Goal: Task Accomplishment & Management: Use online tool/utility

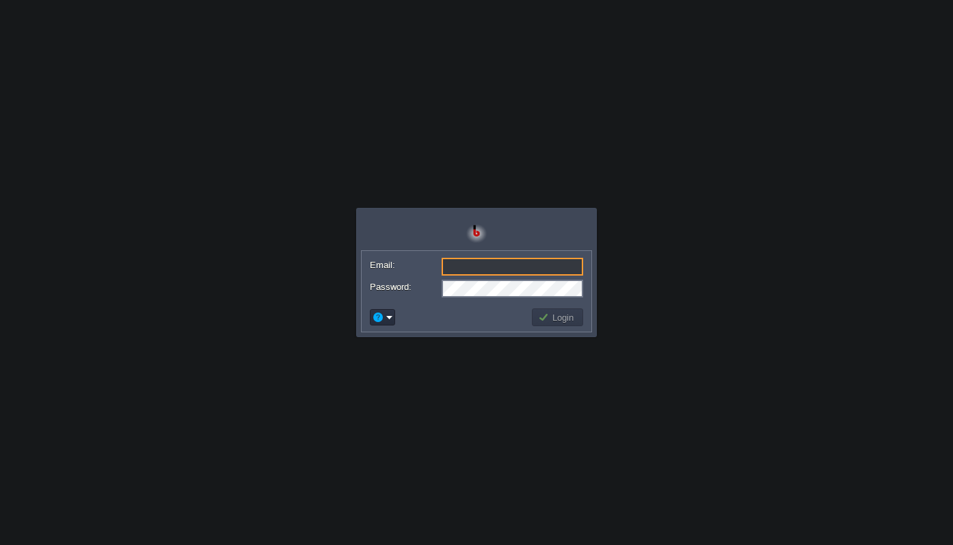
type input "[EMAIL_ADDRESS][DOMAIN_NAME]"
click at [565, 322] on button "Login" at bounding box center [558, 317] width 40 height 12
click at [557, 318] on button "Login" at bounding box center [558, 317] width 40 height 12
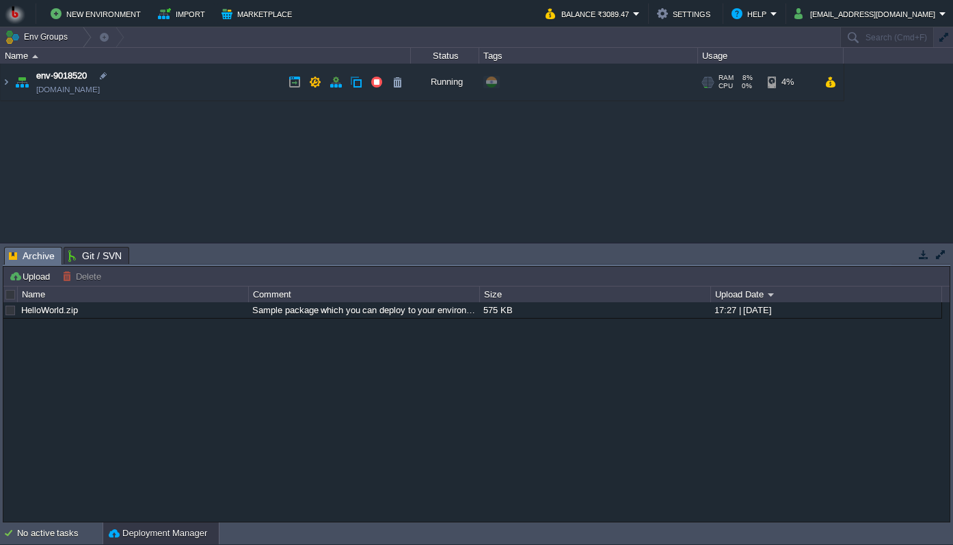
click at [100, 91] on link "[DOMAIN_NAME]" at bounding box center [68, 90] width 64 height 14
click at [9, 81] on img at bounding box center [6, 82] width 11 height 37
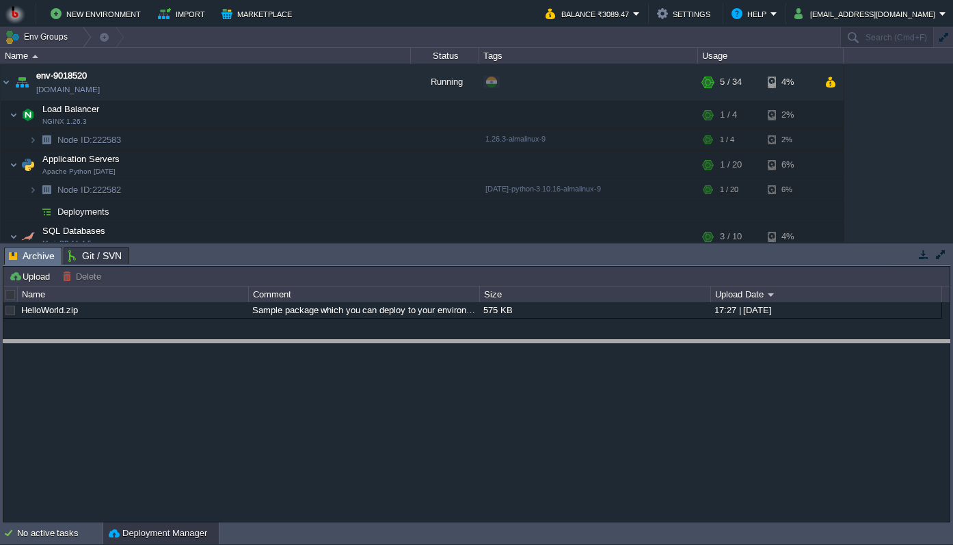
drag, startPoint x: 142, startPoint y: 262, endPoint x: 146, endPoint y: 377, distance: 115.6
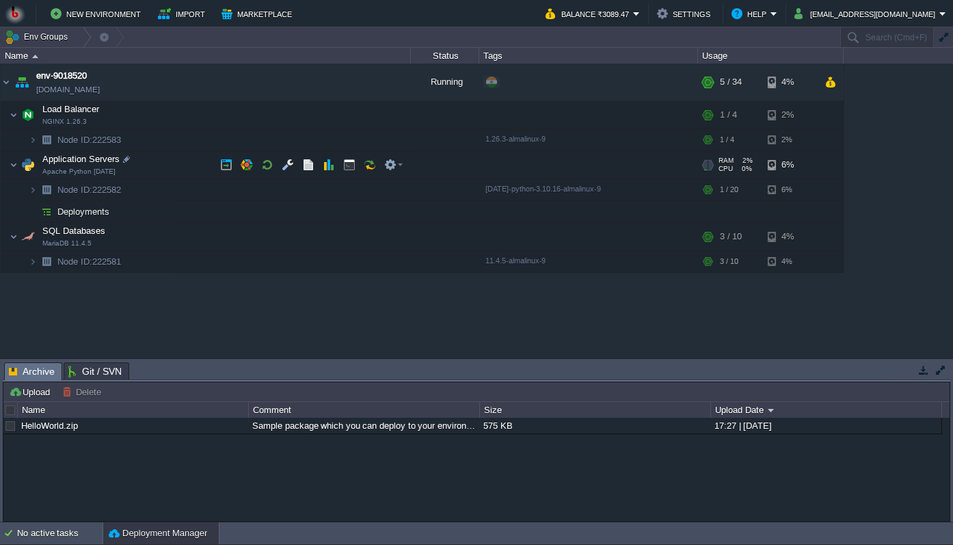
click at [87, 163] on span "Application Servers" at bounding box center [81, 159] width 81 height 12
click at [227, 170] on button "button" at bounding box center [226, 165] width 12 height 12
click at [244, 162] on button "button" at bounding box center [247, 165] width 12 height 12
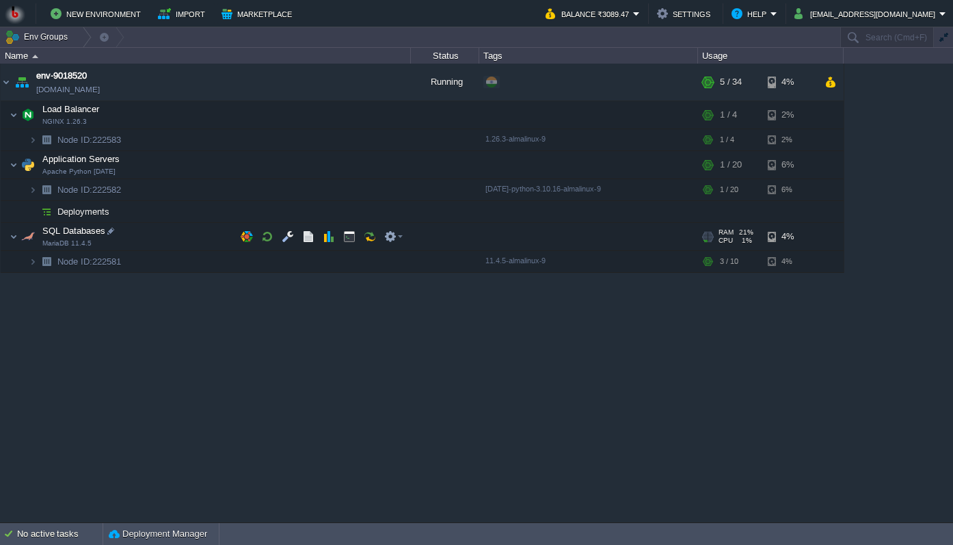
click at [71, 237] on span "SQL Databases" at bounding box center [74, 231] width 66 height 12
click at [15, 235] on img at bounding box center [14, 236] width 8 height 27
click at [289, 237] on button "button" at bounding box center [288, 236] width 12 height 12
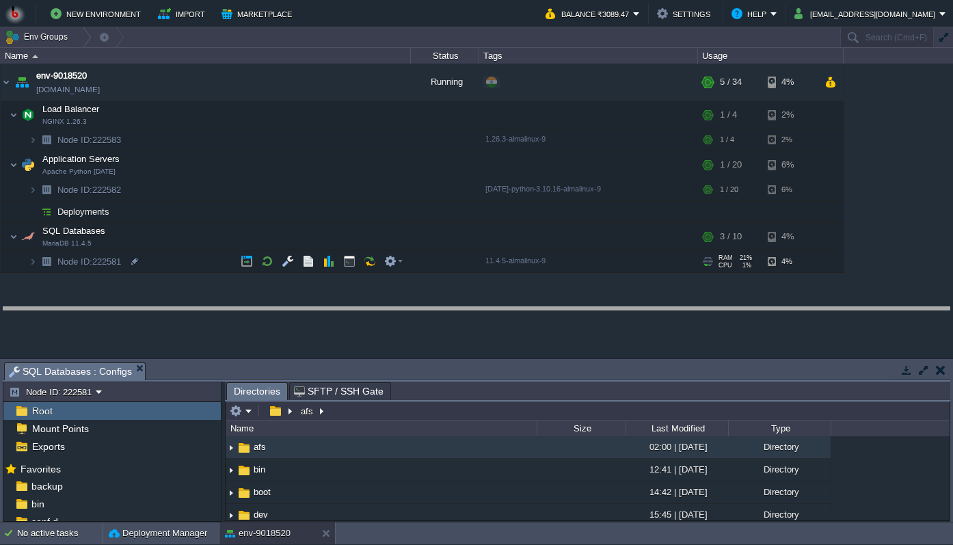
drag, startPoint x: 213, startPoint y: 367, endPoint x: 216, endPoint y: 275, distance: 92.3
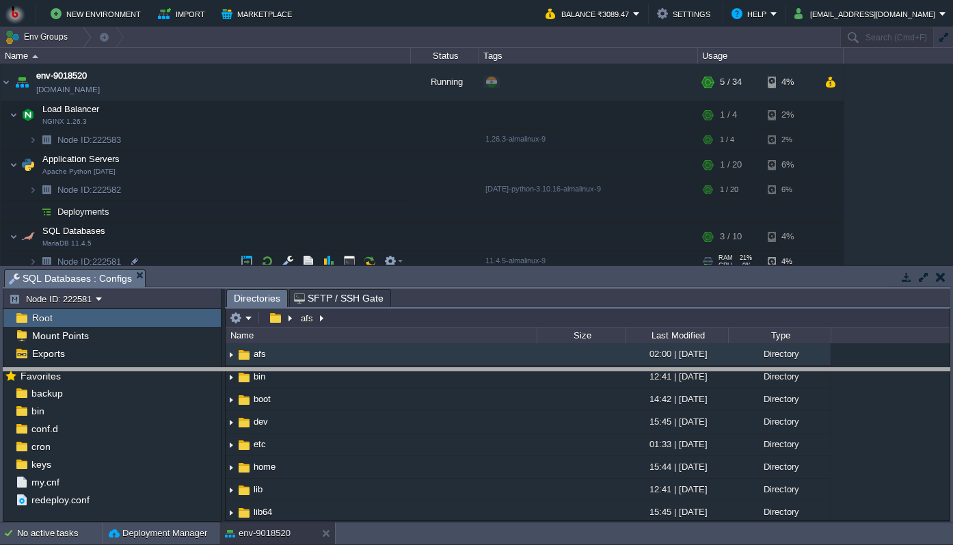
drag, startPoint x: 190, startPoint y: 269, endPoint x: 194, endPoint y: 383, distance: 114.2
click at [194, 383] on body "New Environment Import Marketplace Bonus ₹0.00 Upgrade Account Balance ₹3089.47…" at bounding box center [476, 272] width 953 height 545
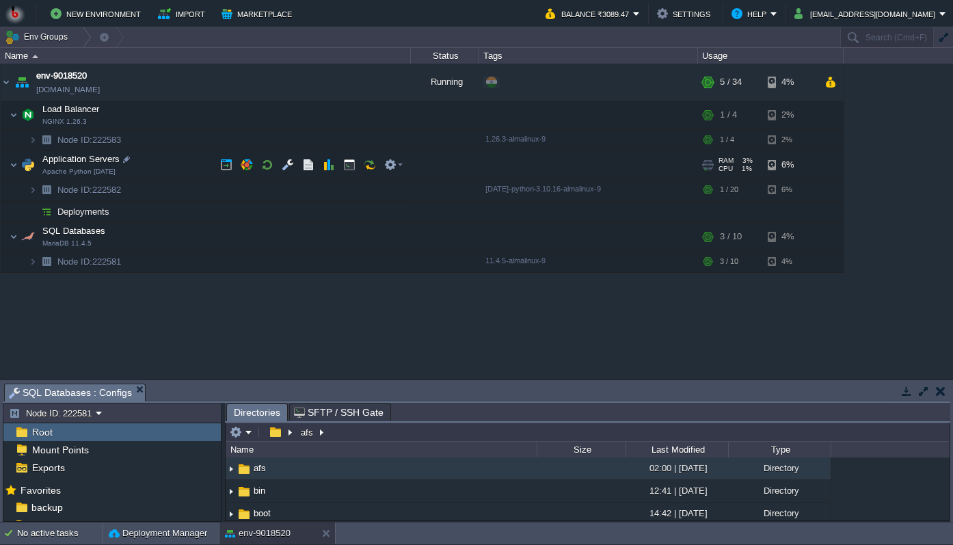
click at [81, 167] on td "Application Servers Apache Python [DATE]" at bounding box center [206, 165] width 410 height 28
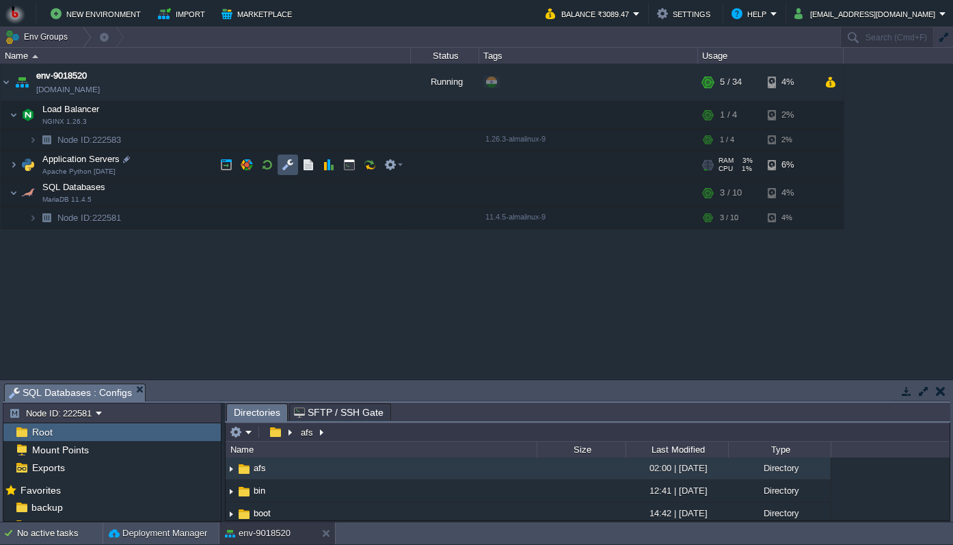
click at [288, 166] on button "button" at bounding box center [288, 165] width 12 height 12
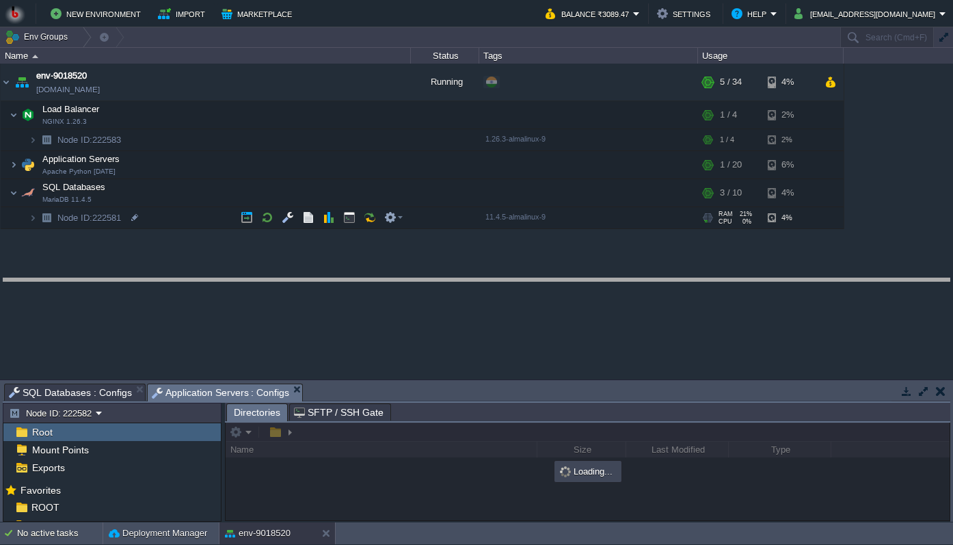
drag, startPoint x: 359, startPoint y: 389, endPoint x: 358, endPoint y: 284, distance: 105.3
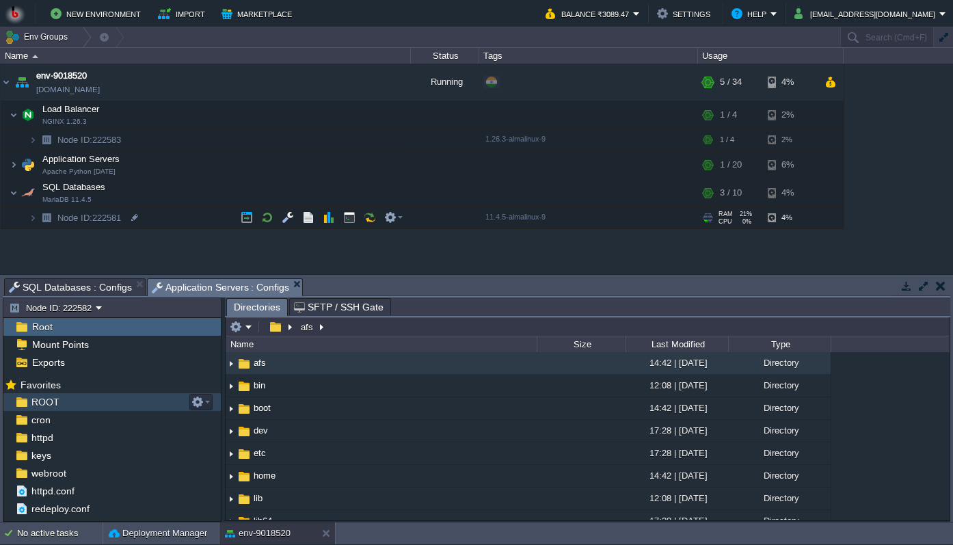
click at [103, 403] on div "ROOT" at bounding box center [111, 402] width 217 height 18
